Goal: Use online tool/utility: Utilize a website feature to perform a specific function

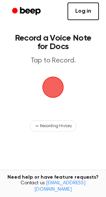
click at [88, 13] on link "Log in" at bounding box center [82, 11] width 31 height 18
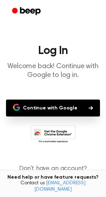
click at [76, 103] on button "Continue with Google" at bounding box center [53, 108] width 94 height 17
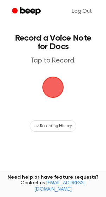
click at [56, 83] on span "button" at bounding box center [53, 87] width 20 height 20
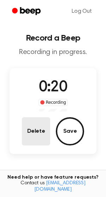
click at [43, 128] on button "Delete" at bounding box center [36, 131] width 28 height 28
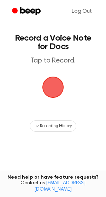
click at [56, 93] on span "button" at bounding box center [53, 87] width 20 height 20
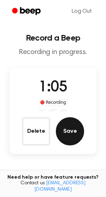
click at [71, 132] on button "Save" at bounding box center [70, 131] width 28 height 28
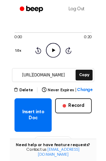
scroll to position [54, 0]
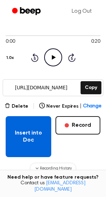
click at [25, 133] on button "Insert into Doc" at bounding box center [29, 136] width 46 height 41
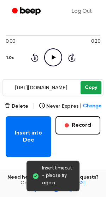
click at [93, 90] on button "Copy" at bounding box center [91, 87] width 21 height 13
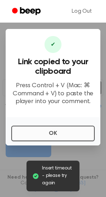
click at [56, 130] on button "OK" at bounding box center [52, 134] width 83 height 16
